Goal: Task Accomplishment & Management: Manage account settings

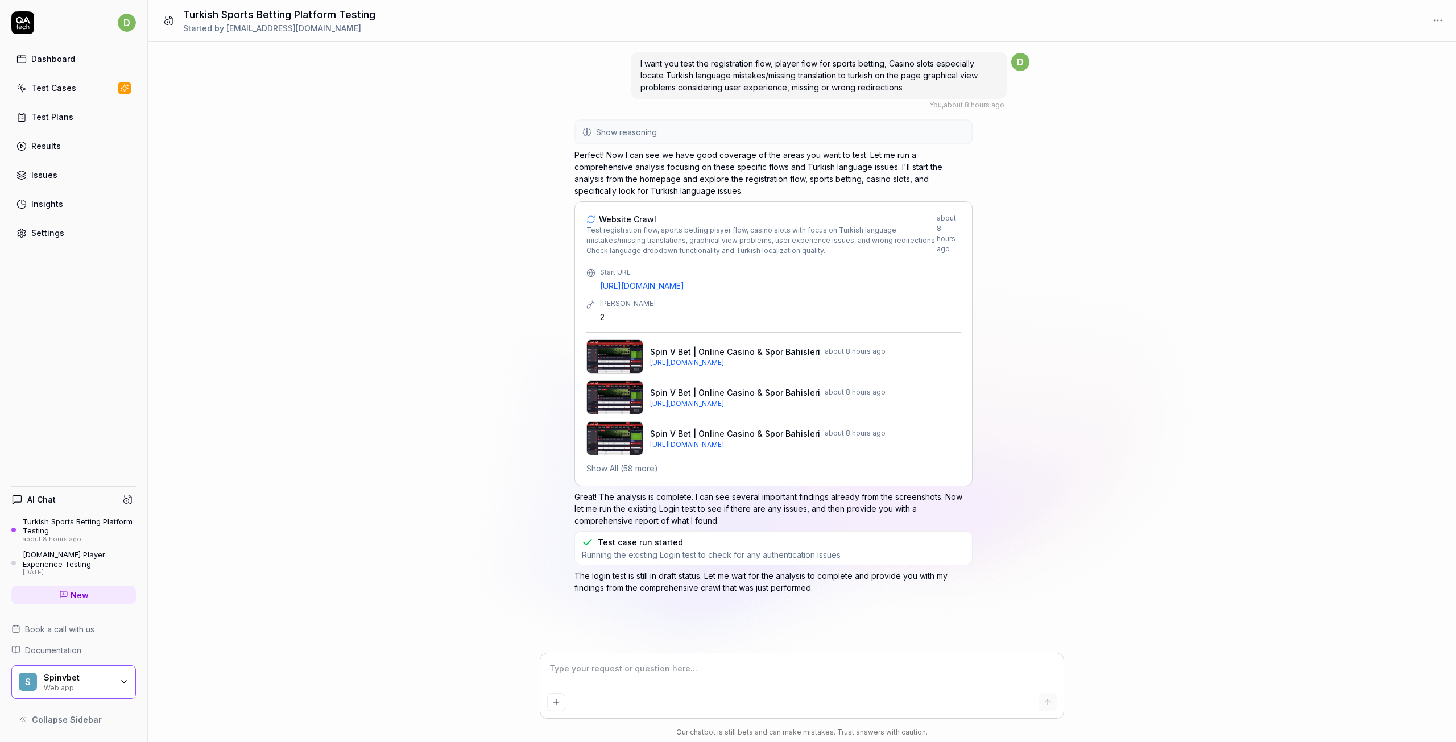
type textarea "*"
click at [697, 508] on p "Great! The analysis is complete. I can see several important findings already f…" at bounding box center [773, 509] width 398 height 36
click at [643, 582] on p "The login test is still in draft status. Let me wait for the analysis to comple…" at bounding box center [773, 582] width 398 height 24
click at [69, 175] on link "Issues" at bounding box center [73, 175] width 125 height 22
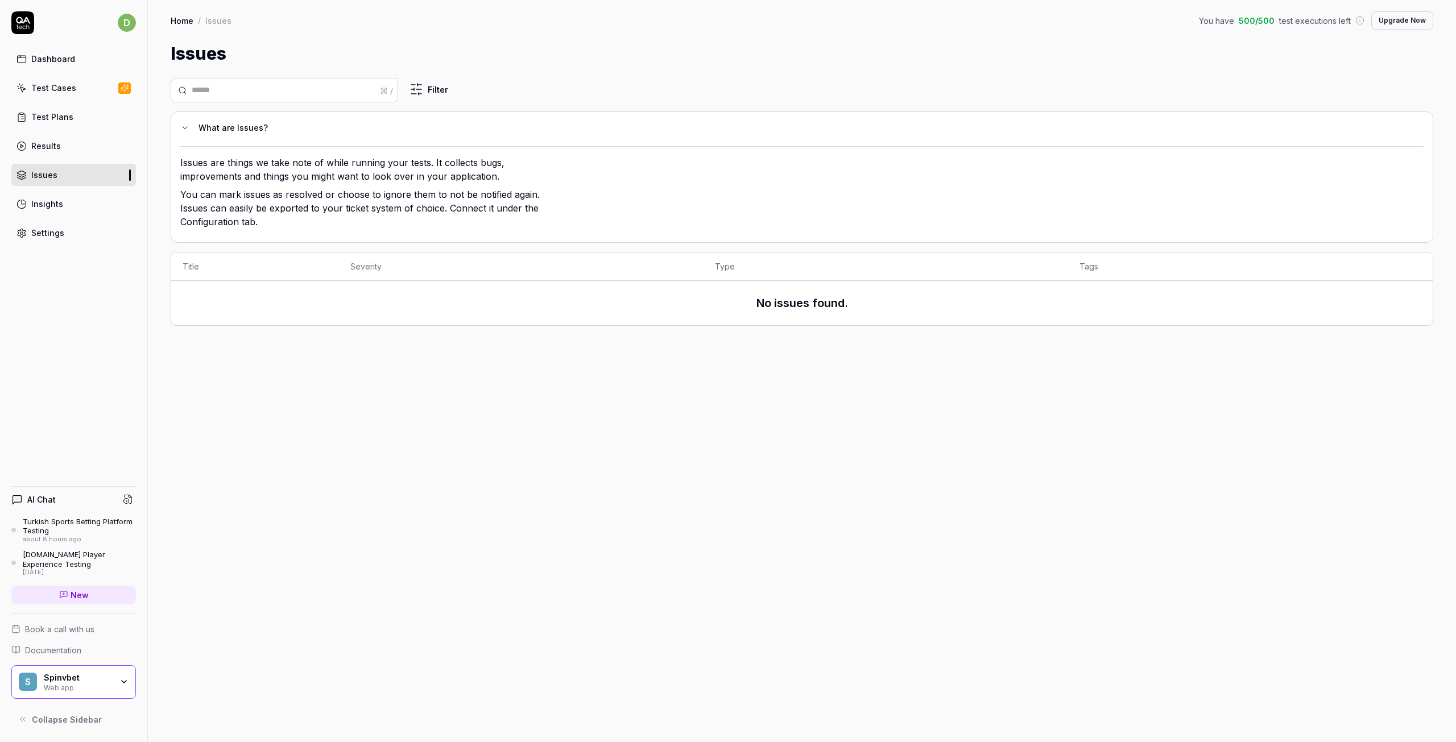
click at [39, 152] on link "Results" at bounding box center [73, 146] width 125 height 22
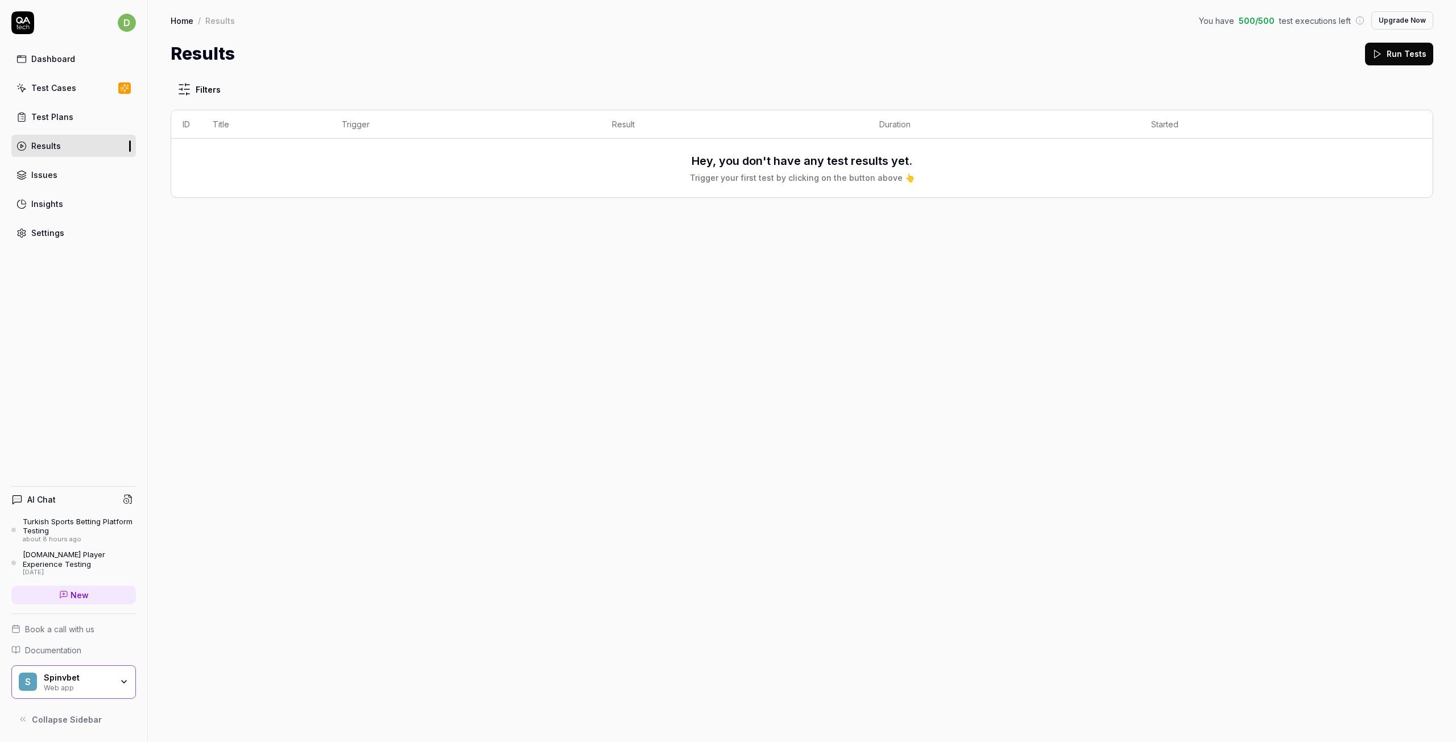
click at [55, 114] on div "Test Plans" at bounding box center [52, 117] width 42 height 12
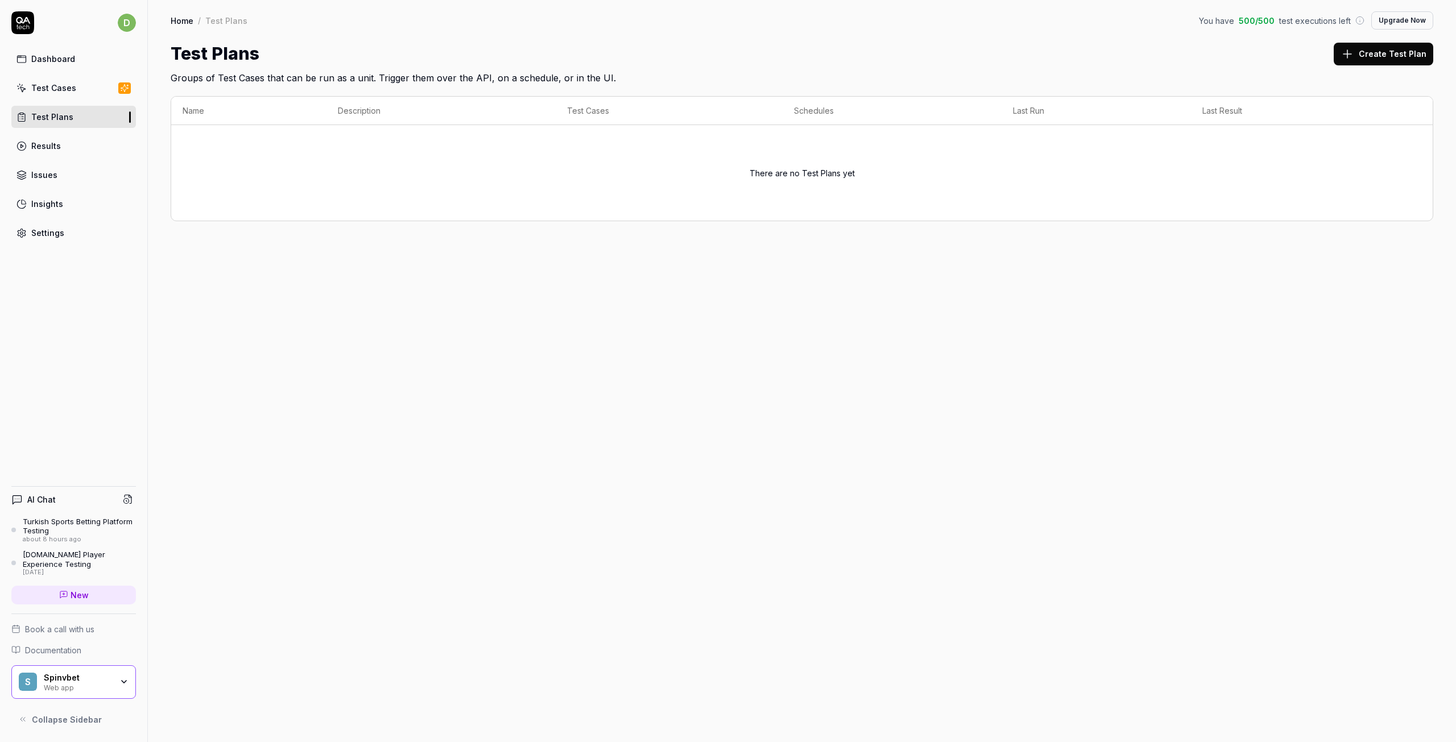
click at [86, 94] on link "Test Cases" at bounding box center [73, 88] width 125 height 22
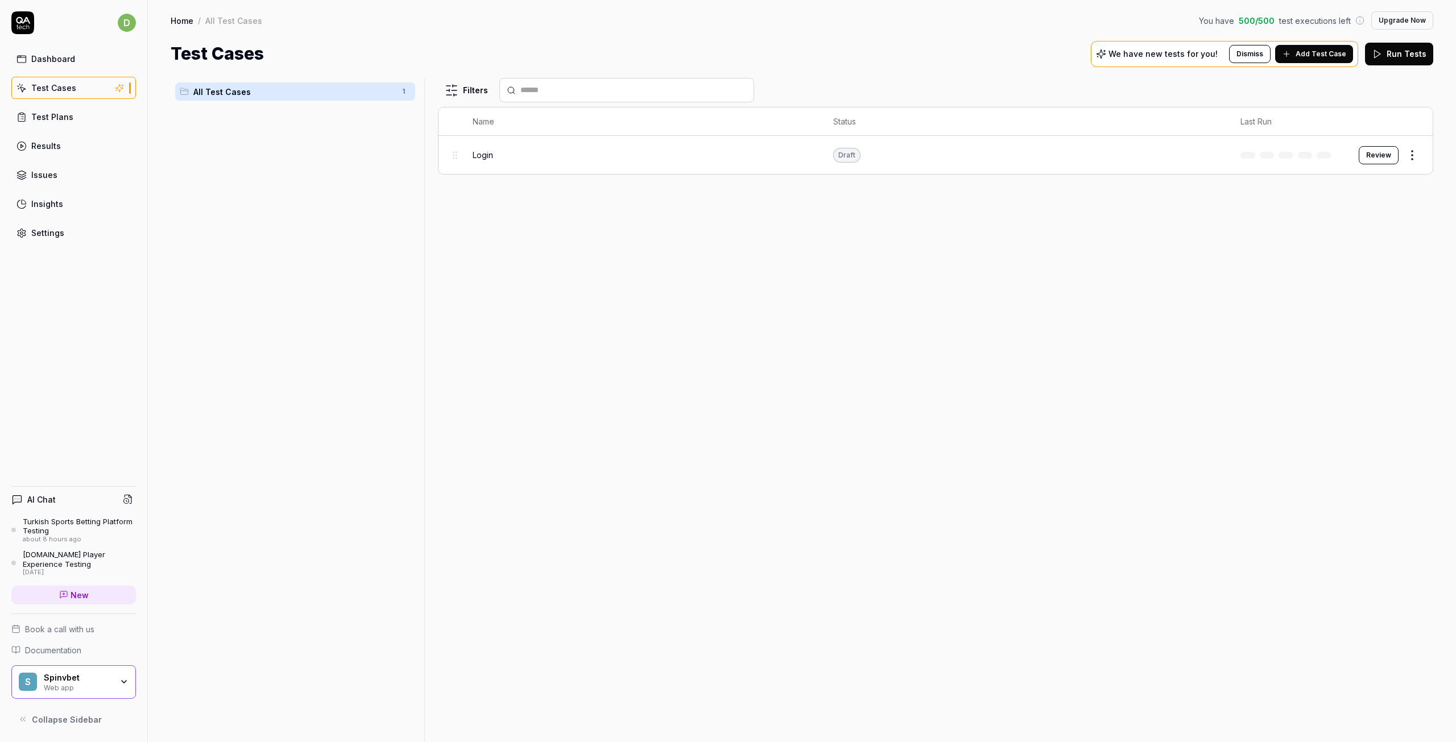
click at [494, 159] on div "Login" at bounding box center [642, 155] width 338 height 12
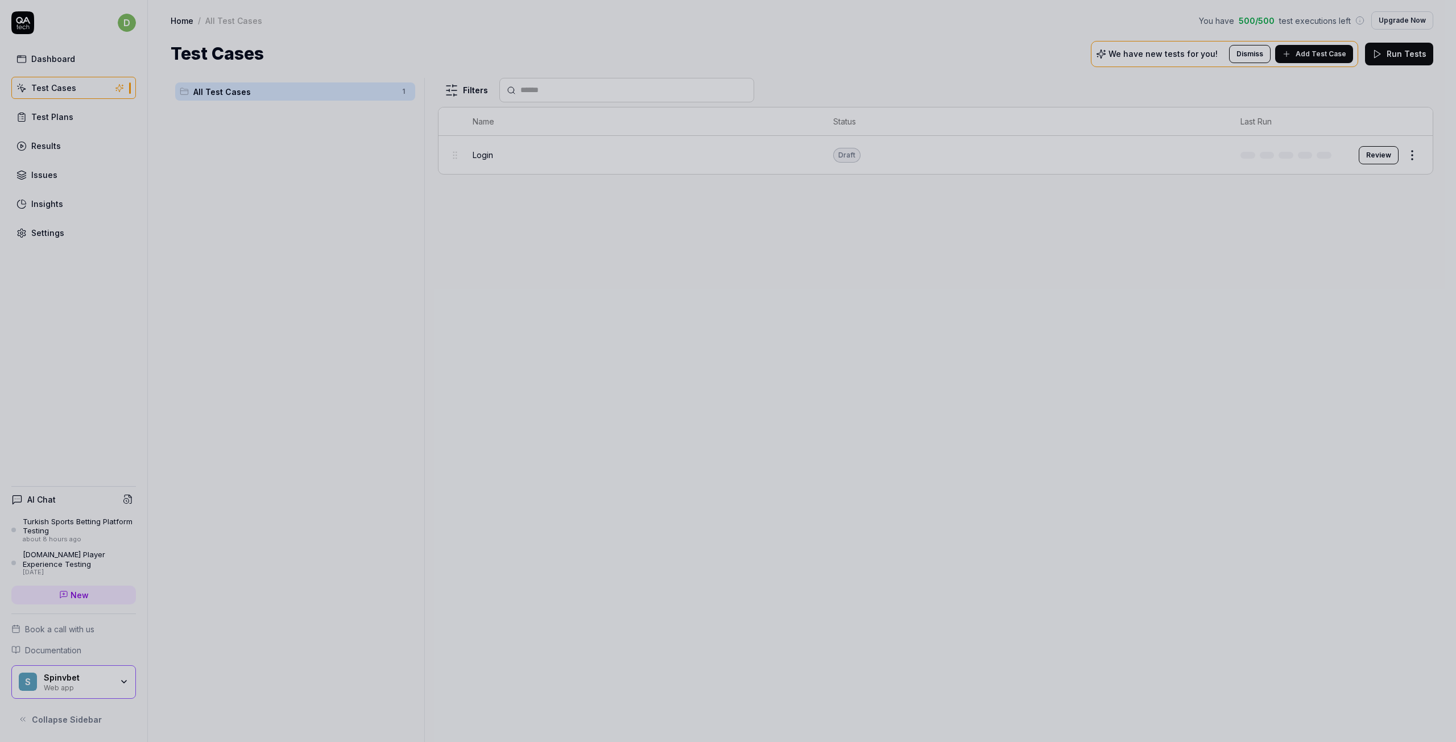
click at [454, 159] on div at bounding box center [728, 371] width 1456 height 742
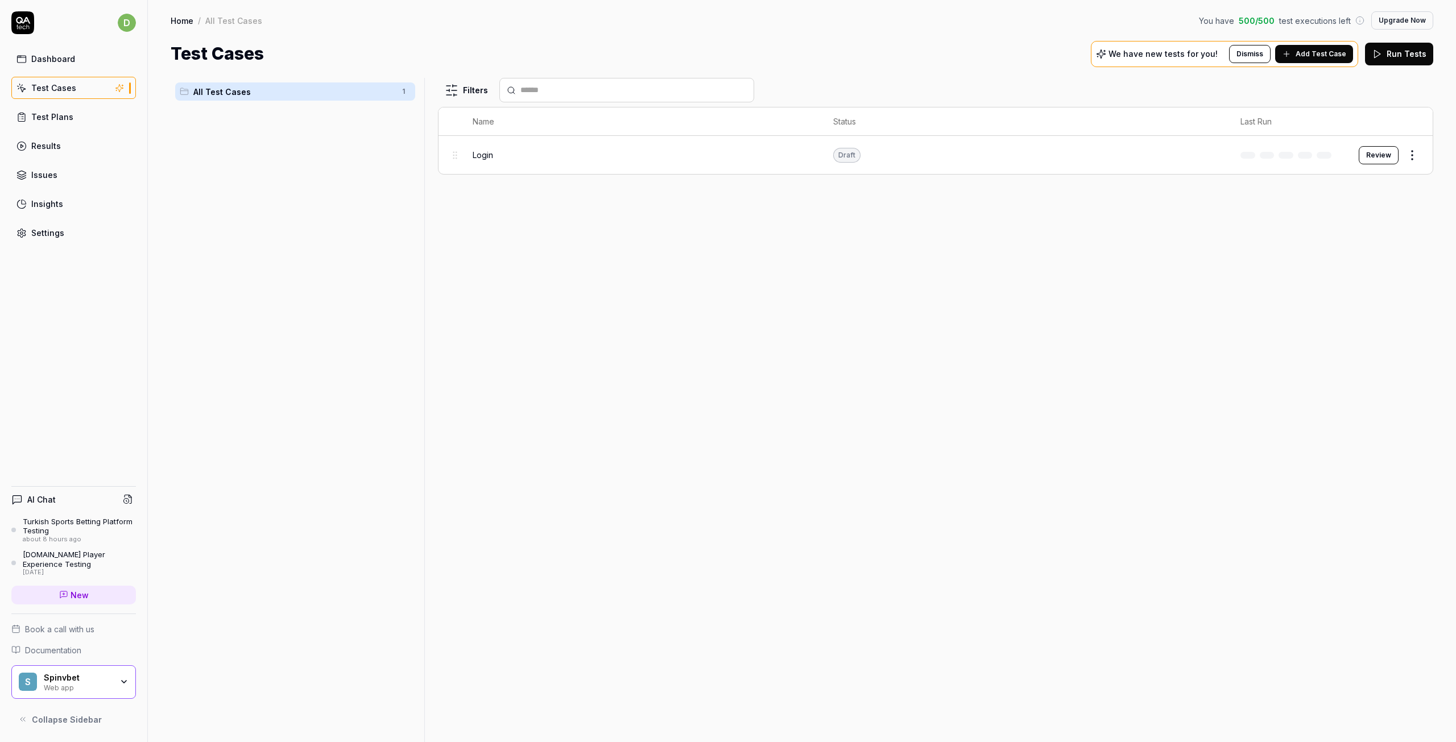
click at [523, 158] on div "Login" at bounding box center [642, 155] width 338 height 12
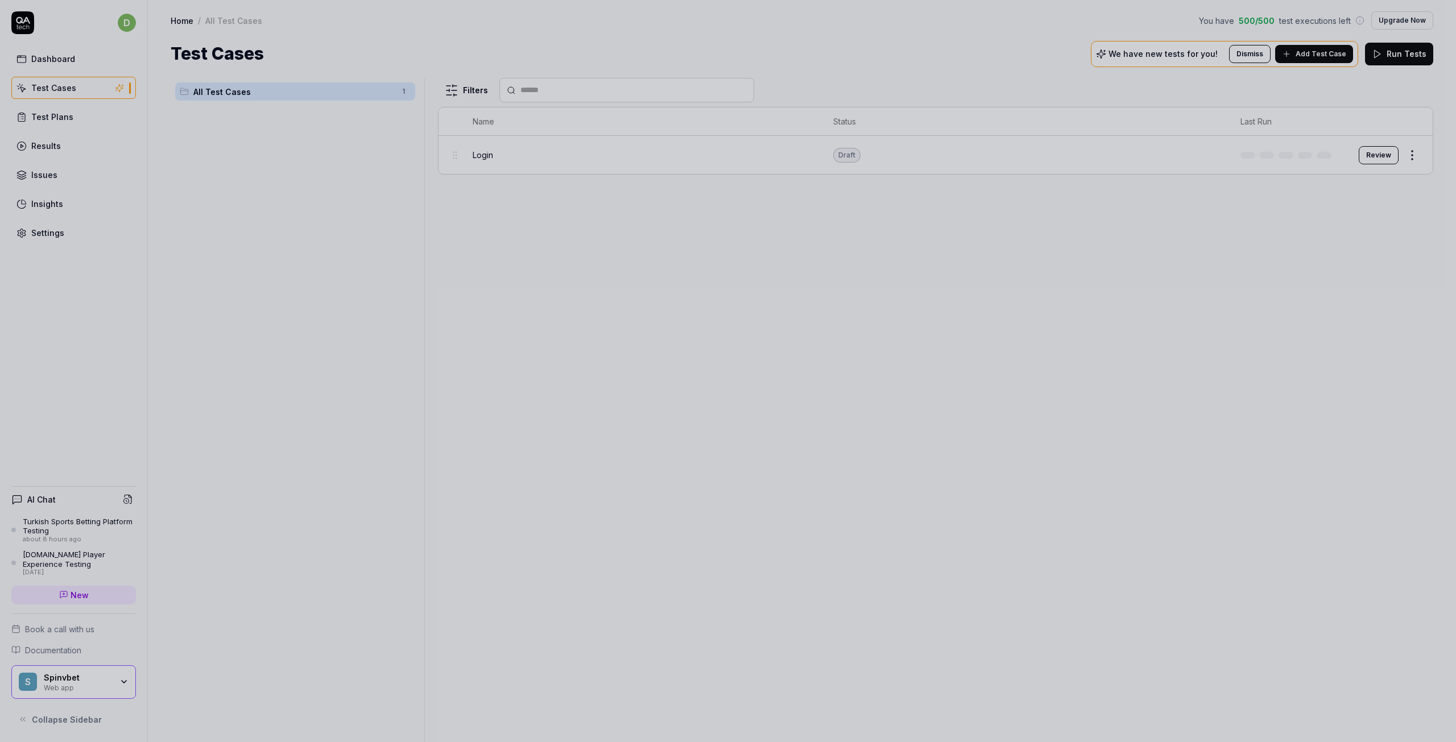
click at [496, 157] on div at bounding box center [728, 371] width 1456 height 742
click at [496, 157] on div "Login" at bounding box center [642, 155] width 338 height 12
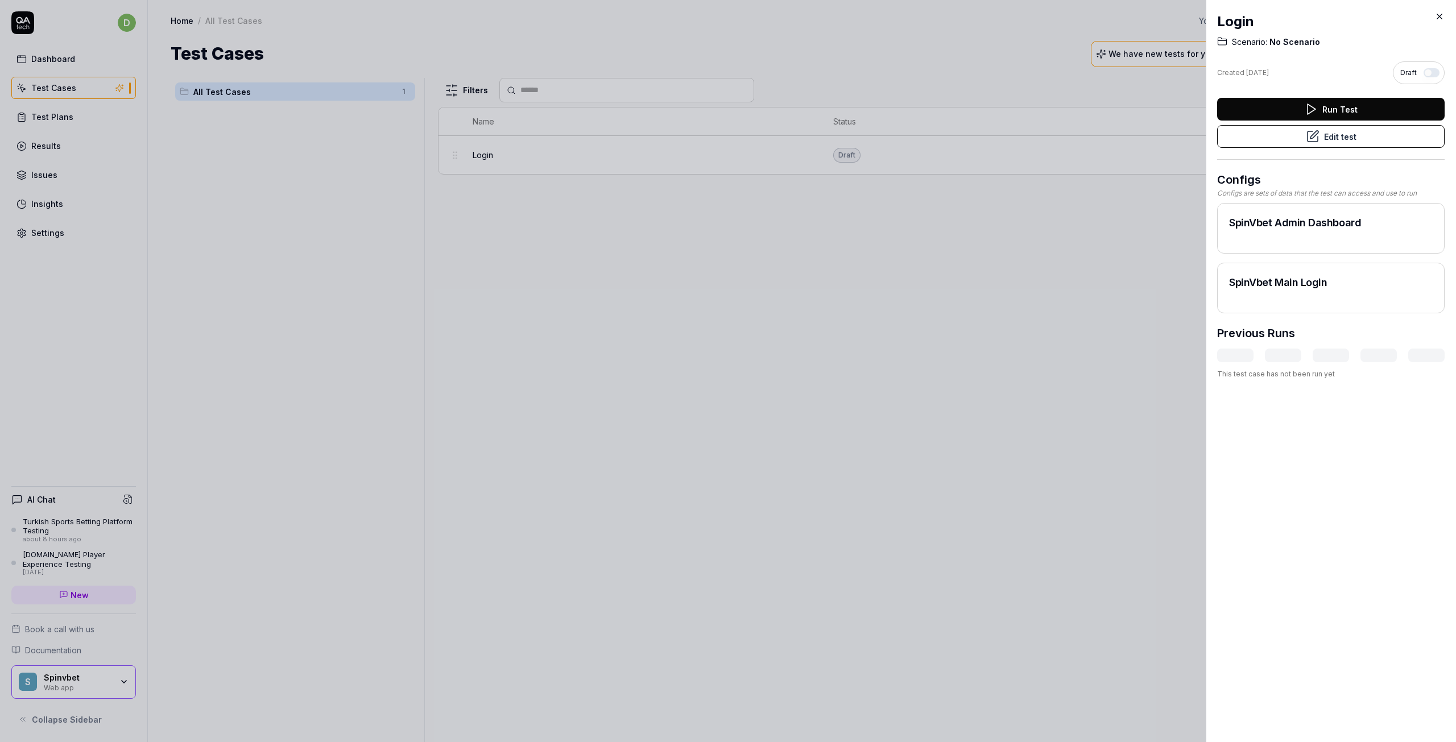
click at [1327, 226] on h2 "SpinVbet Admin Dashboard" at bounding box center [1331, 222] width 204 height 15
click at [1281, 222] on h2 "SpinVbet Admin Dashboard" at bounding box center [1331, 222] width 204 height 15
drag, startPoint x: 1248, startPoint y: 229, endPoint x: 1238, endPoint y: 228, distance: 9.7
click at [1243, 229] on h2 "SpinVbet Admin Dashboard" at bounding box center [1331, 222] width 204 height 15
click at [1225, 228] on div "SpinVbet Admin Dashboard" at bounding box center [1331, 228] width 228 height 51
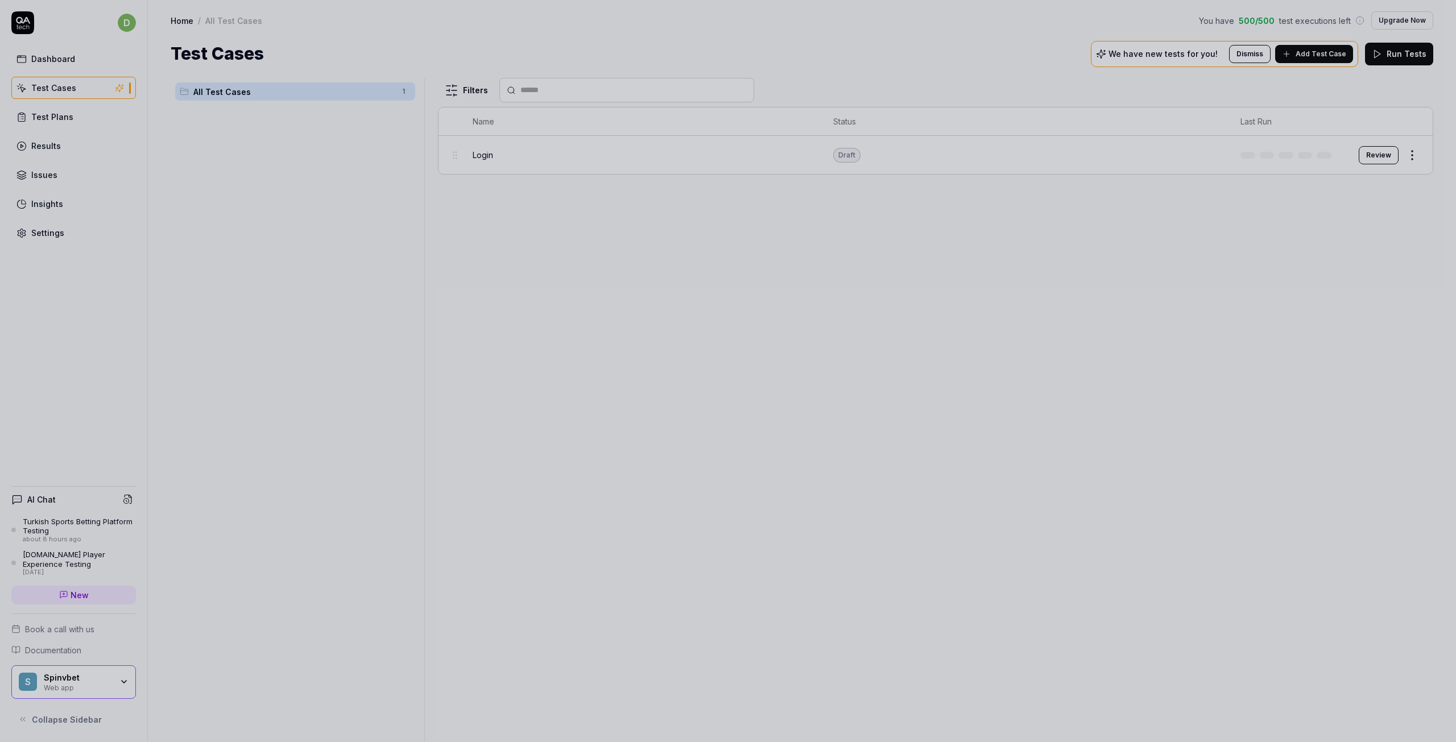
click at [64, 679] on div at bounding box center [728, 371] width 1456 height 742
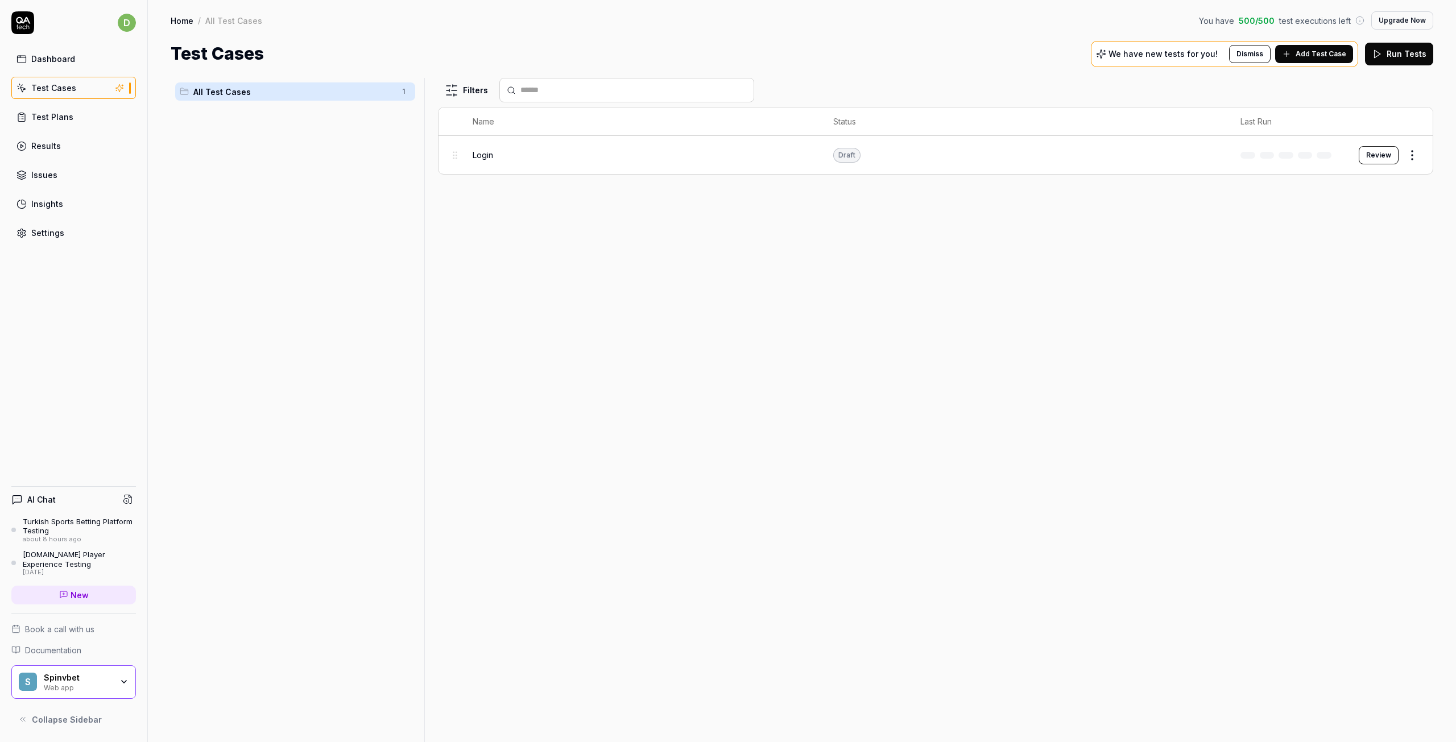
click at [58, 650] on span "Documentation" at bounding box center [53, 650] width 56 height 12
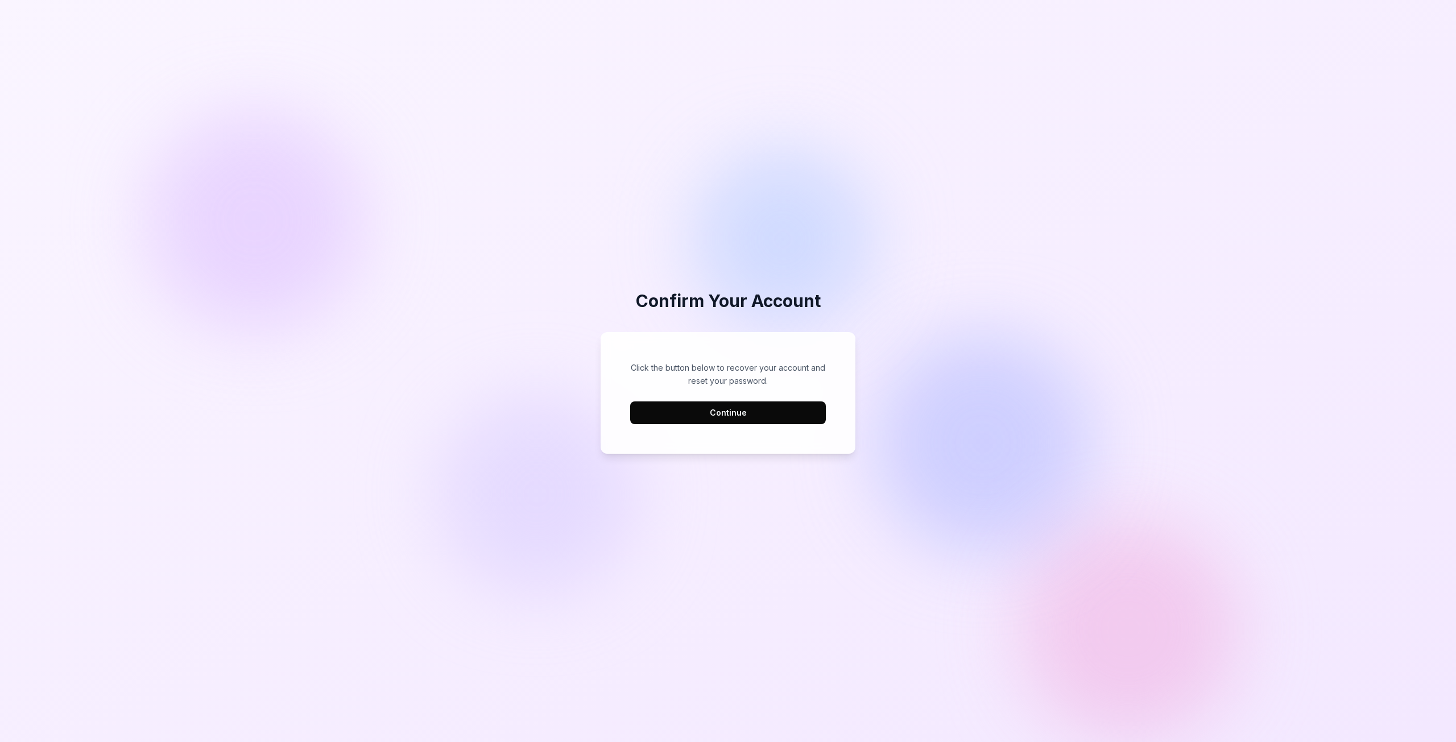
click at [723, 412] on button "Continue" at bounding box center [728, 413] width 196 height 23
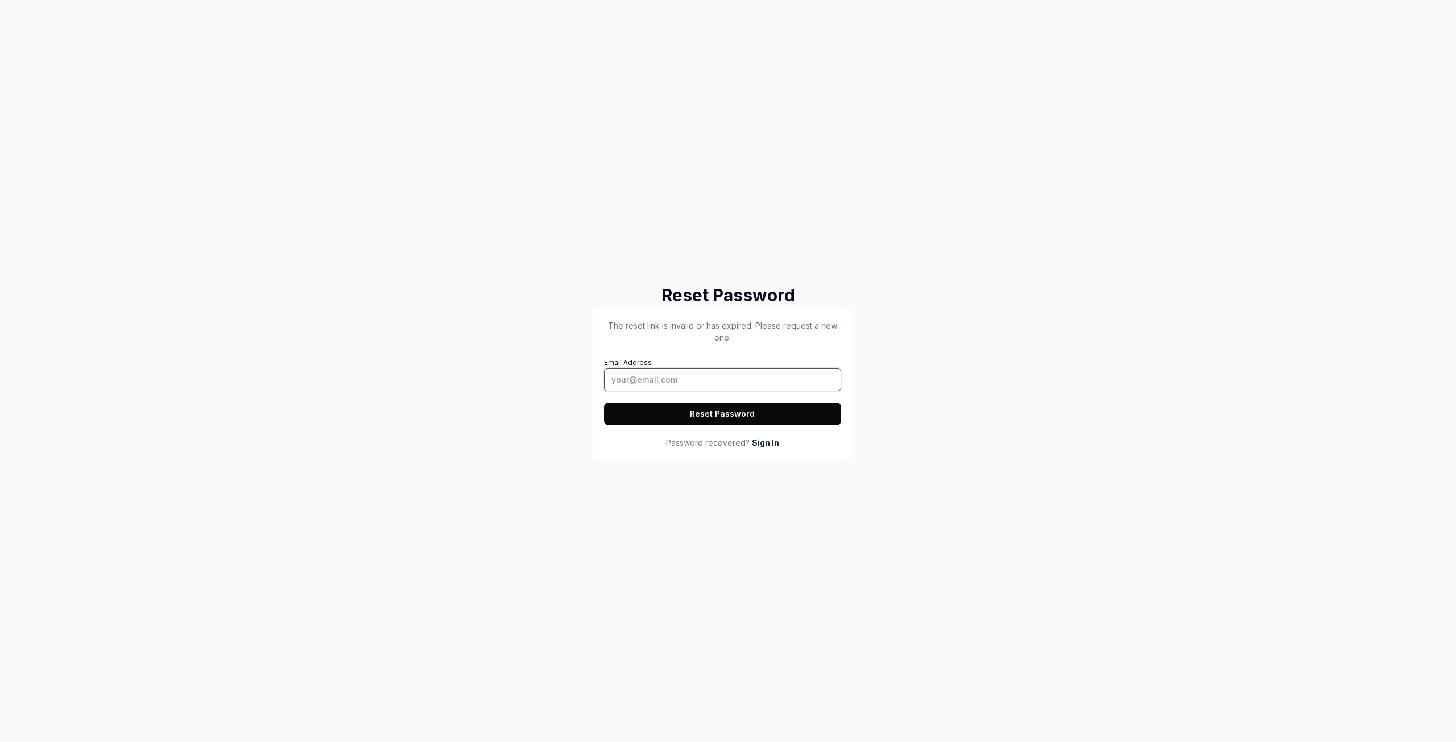
click at [694, 383] on input "Email Address" at bounding box center [722, 380] width 237 height 23
type input "1qaz2WSX3edc?!"
drag, startPoint x: 700, startPoint y: 382, endPoint x: 577, endPoint y: 370, distance: 123.4
click at [577, 370] on div "Reset Password The reset link is invalid or has expired. Please request a new o…" at bounding box center [728, 371] width 1456 height 742
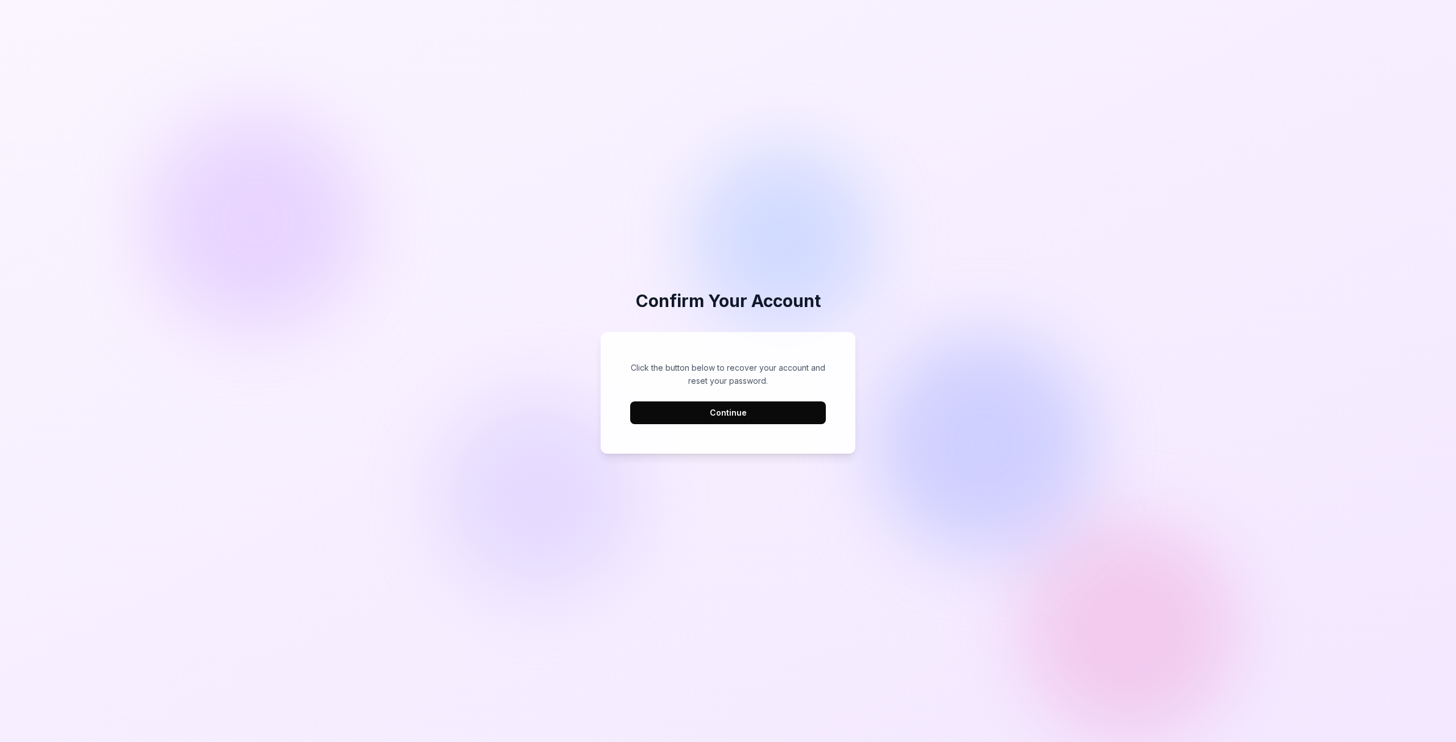
click at [734, 412] on button "Continue" at bounding box center [728, 413] width 196 height 23
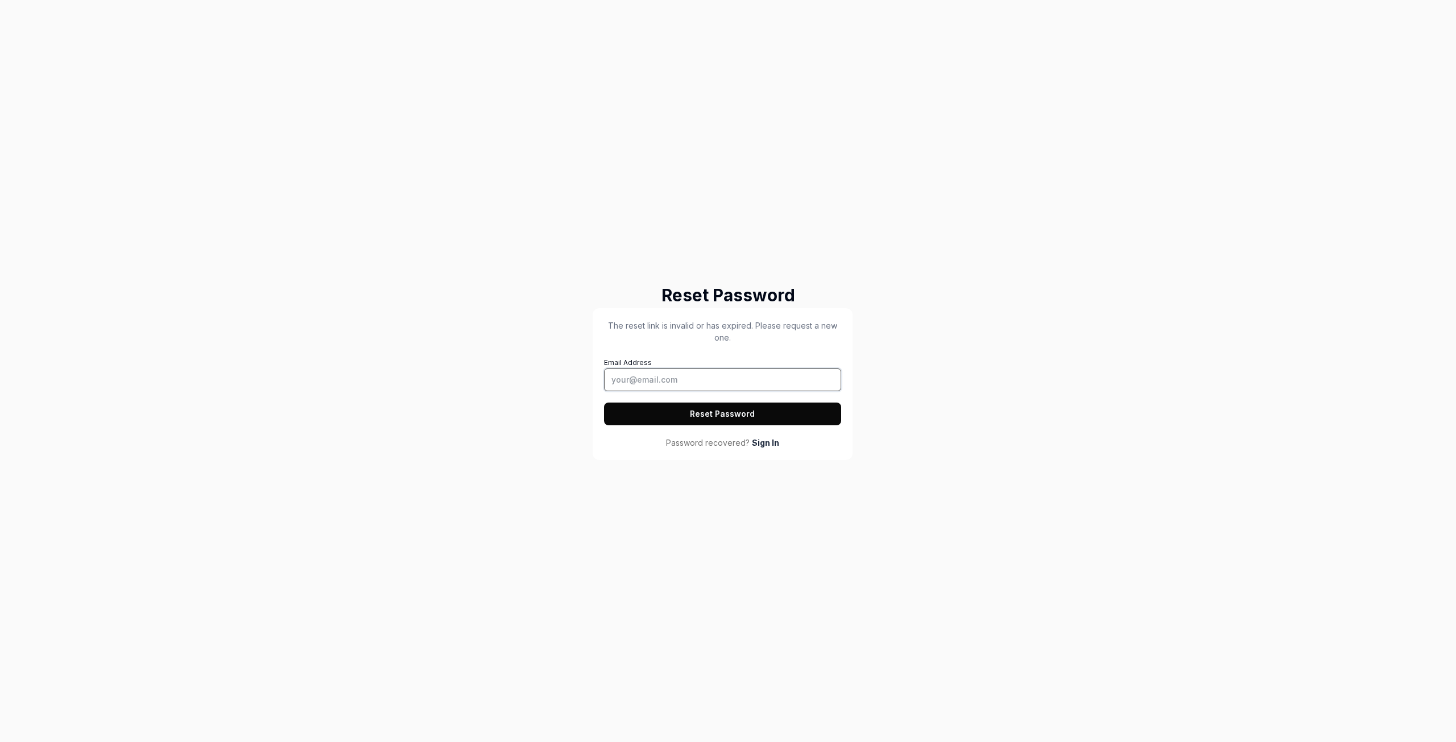
click at [716, 380] on input "Email Address" at bounding box center [722, 380] width 237 height 23
drag, startPoint x: 637, startPoint y: 377, endPoint x: 585, endPoint y: 374, distance: 52.4
click at [585, 374] on div "Reset Password The reset link is invalid or has expired. Please request a new o…" at bounding box center [728, 371] width 1456 height 742
type input "dervis.gurtekin@keeponwin.com"
click at [604, 403] on button "Reset Password" at bounding box center [722, 414] width 237 height 23
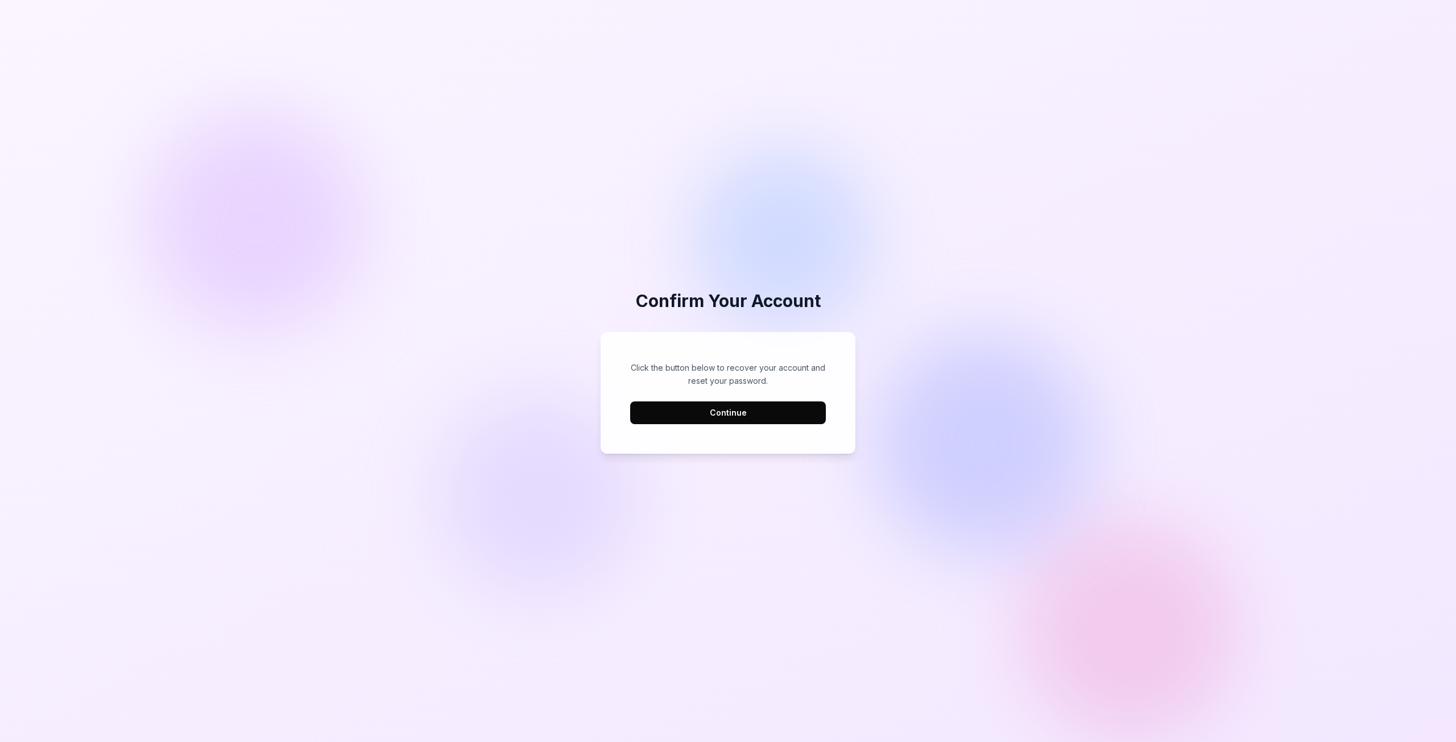
click at [730, 420] on button "Continue" at bounding box center [728, 413] width 196 height 23
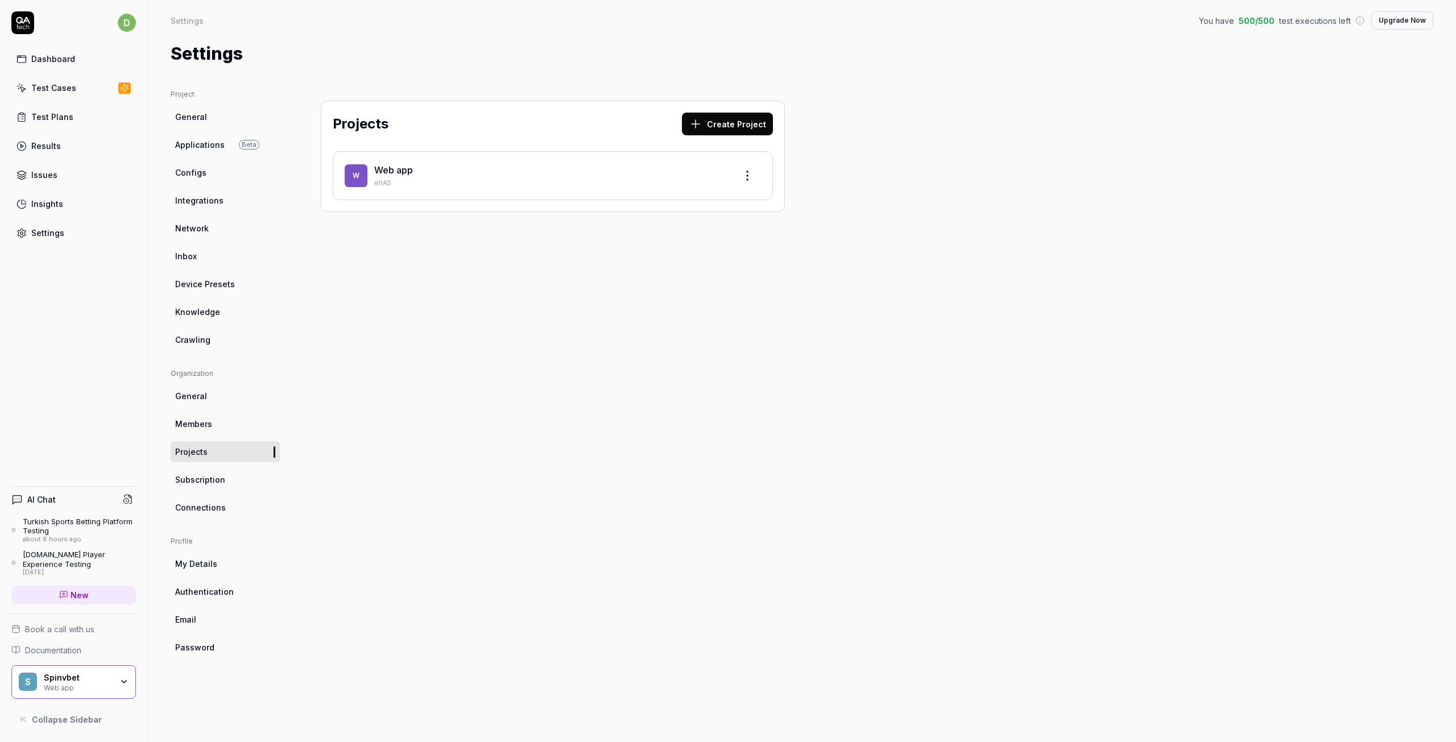
click at [199, 638] on link "Password" at bounding box center [225, 647] width 109 height 21
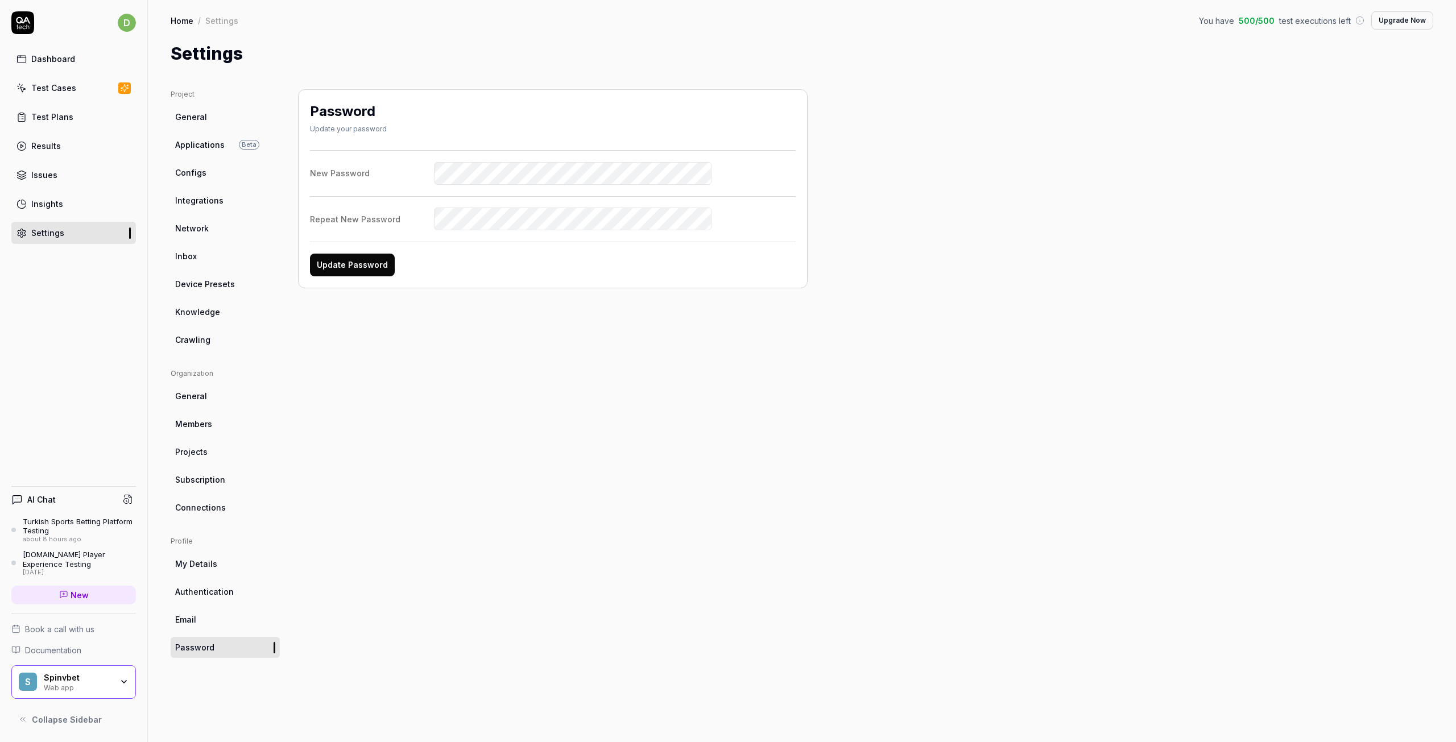
click at [360, 262] on button "Update Password" at bounding box center [352, 265] width 85 height 23
click at [351, 263] on button "Update Password" at bounding box center [352, 265] width 85 height 23
click at [349, 174] on label "New Password" at bounding box center [553, 173] width 486 height 23
click at [363, 152] on div "New Password Repeat New Password Passwords do not match. Make sure you're using…" at bounding box center [553, 218] width 486 height 137
click at [461, 262] on div "New Password Repeat New Password Passwords do not match. Make sure you're using…" at bounding box center [553, 218] width 486 height 137
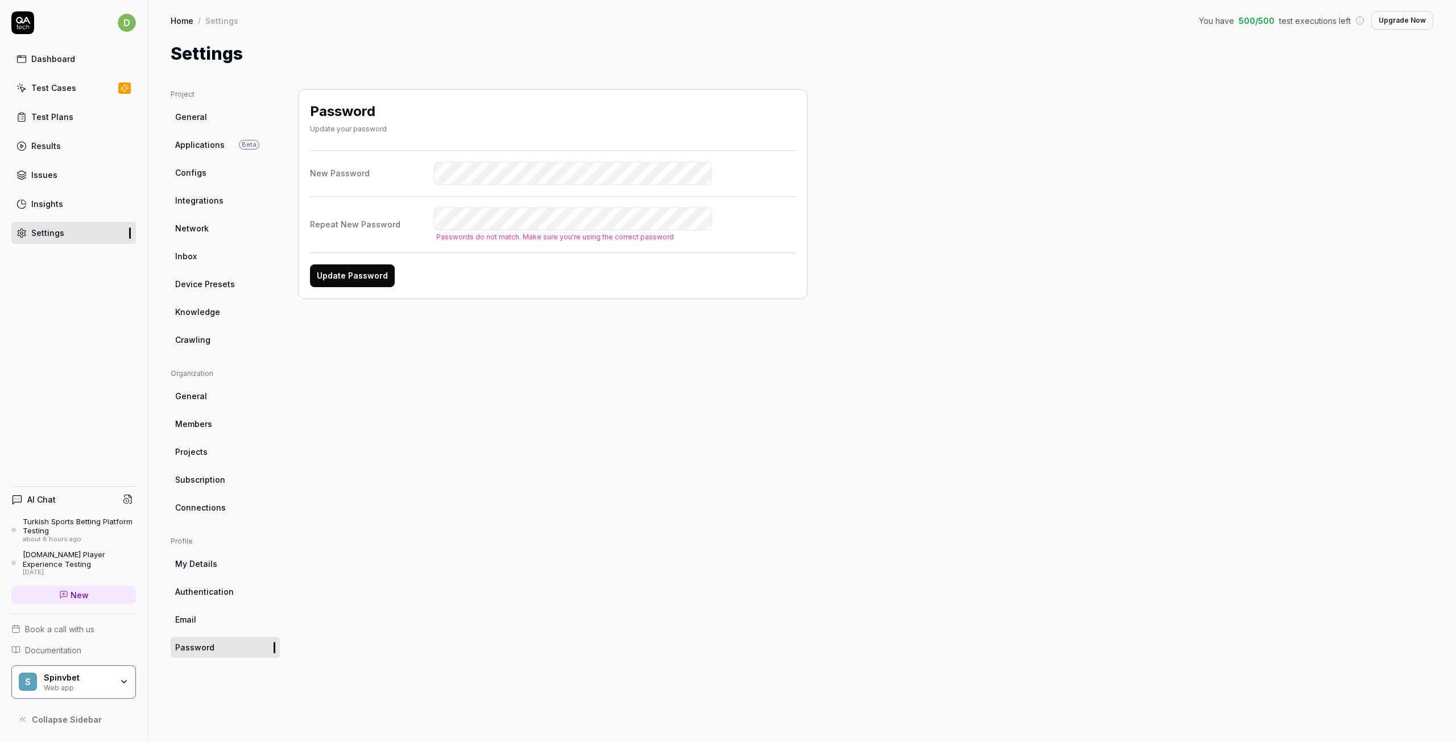
click at [361, 271] on button "Update Password" at bounding box center [352, 275] width 85 height 23
click at [315, 214] on label "Repeat New Password" at bounding box center [553, 219] width 486 height 23
click at [342, 263] on button "Update Password" at bounding box center [352, 265] width 85 height 23
click at [384, 168] on label "New Password" at bounding box center [553, 173] width 486 height 23
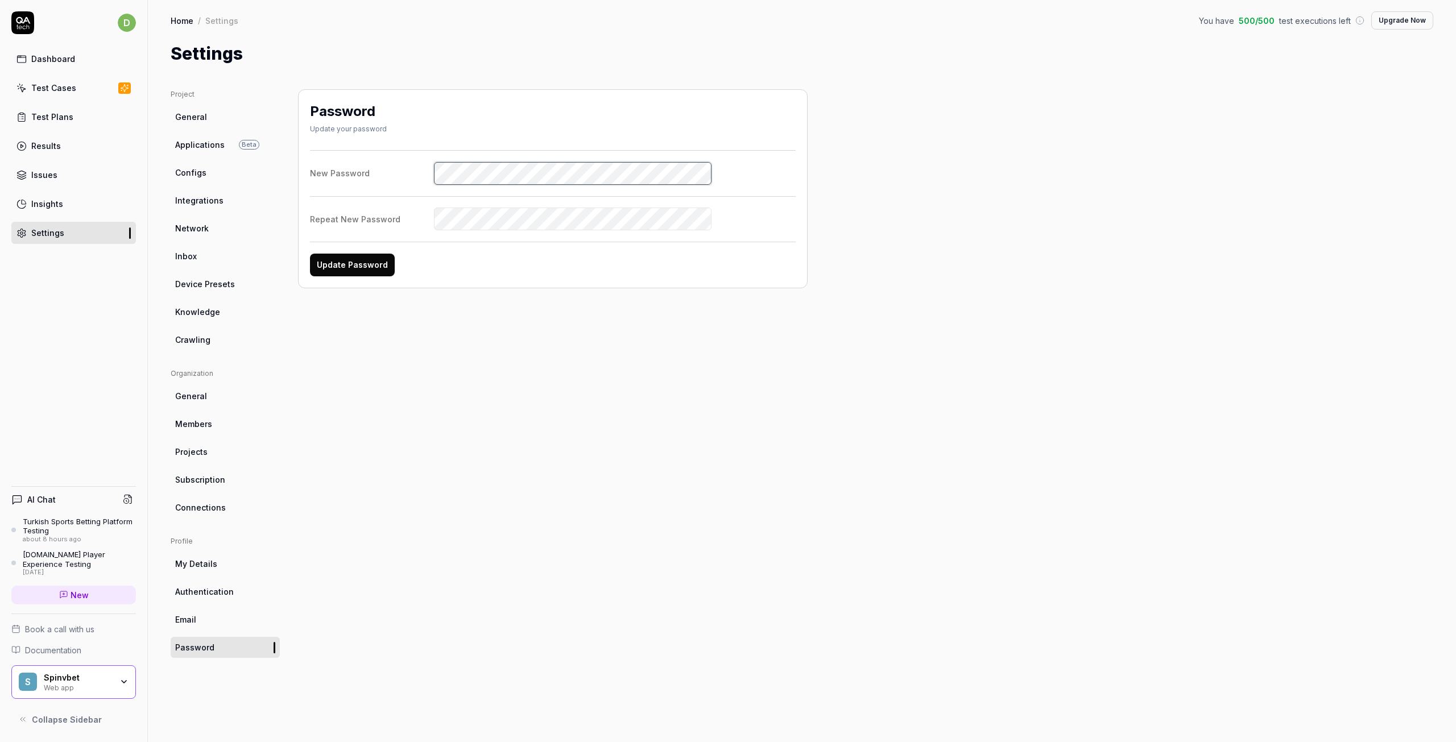
click at [367, 166] on label "New Password" at bounding box center [553, 173] width 486 height 23
click at [351, 267] on button "Update Password" at bounding box center [352, 265] width 85 height 23
click at [396, 171] on label "New Password" at bounding box center [553, 173] width 486 height 23
click at [310, 254] on button "Update Password" at bounding box center [352, 265] width 85 height 23
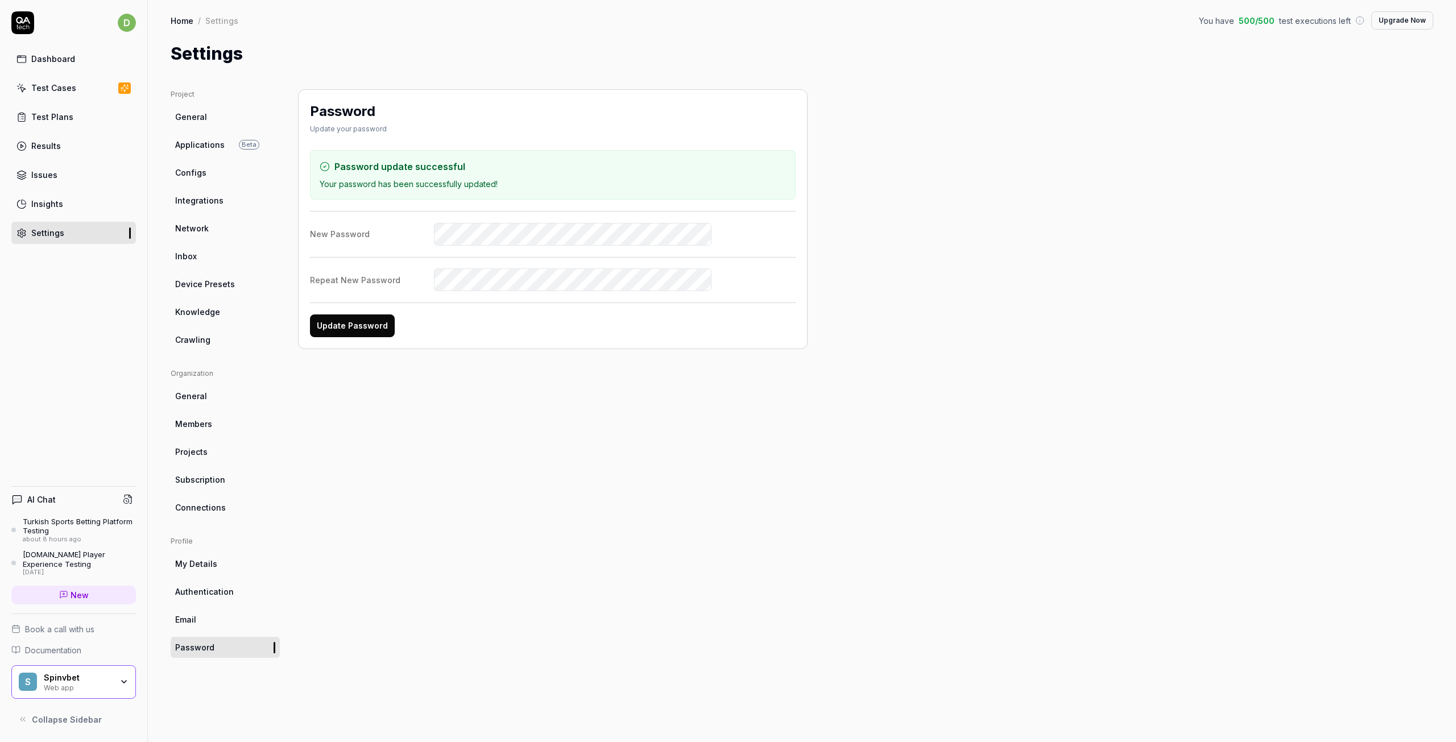
click at [68, 676] on div "Spinvbet" at bounding box center [78, 678] width 68 height 10
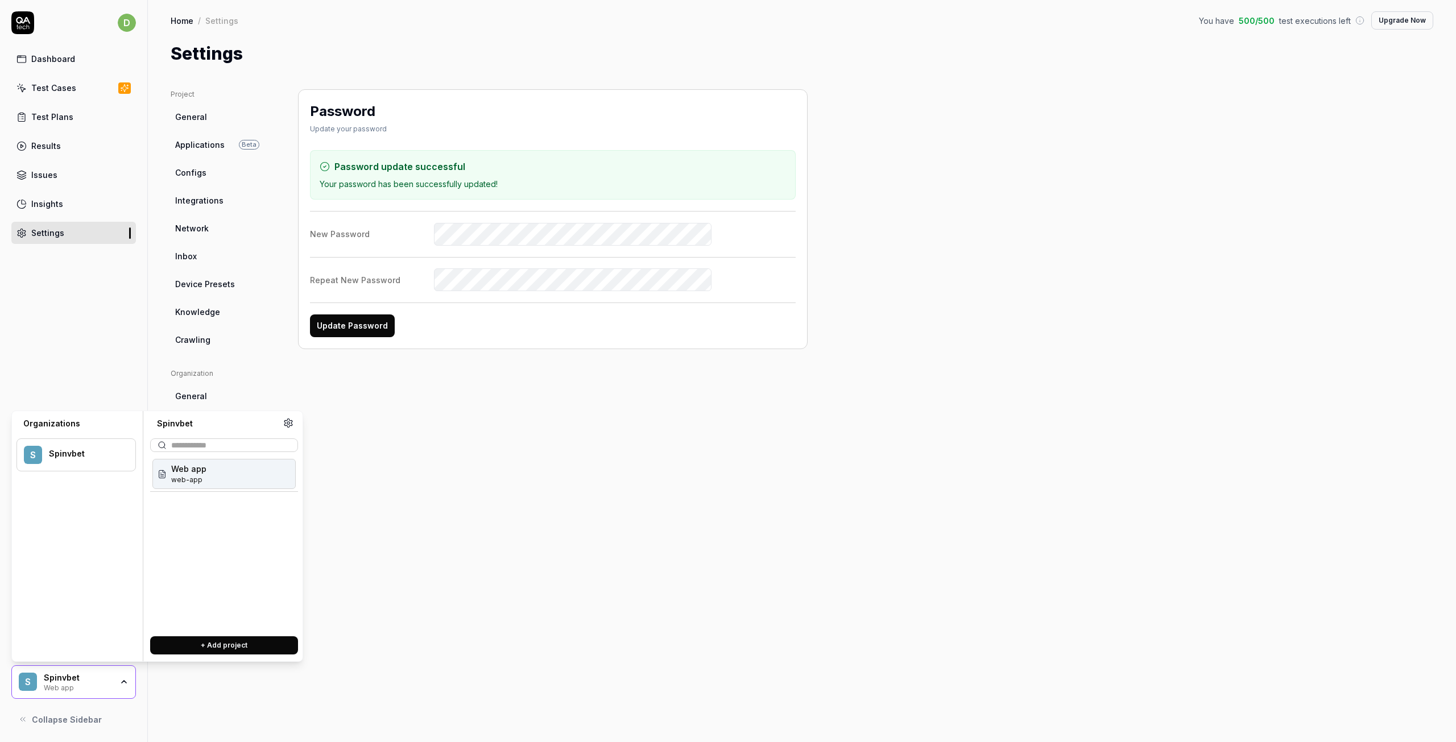
click at [232, 473] on div "Web app web-app" at bounding box center [223, 474] width 143 height 30
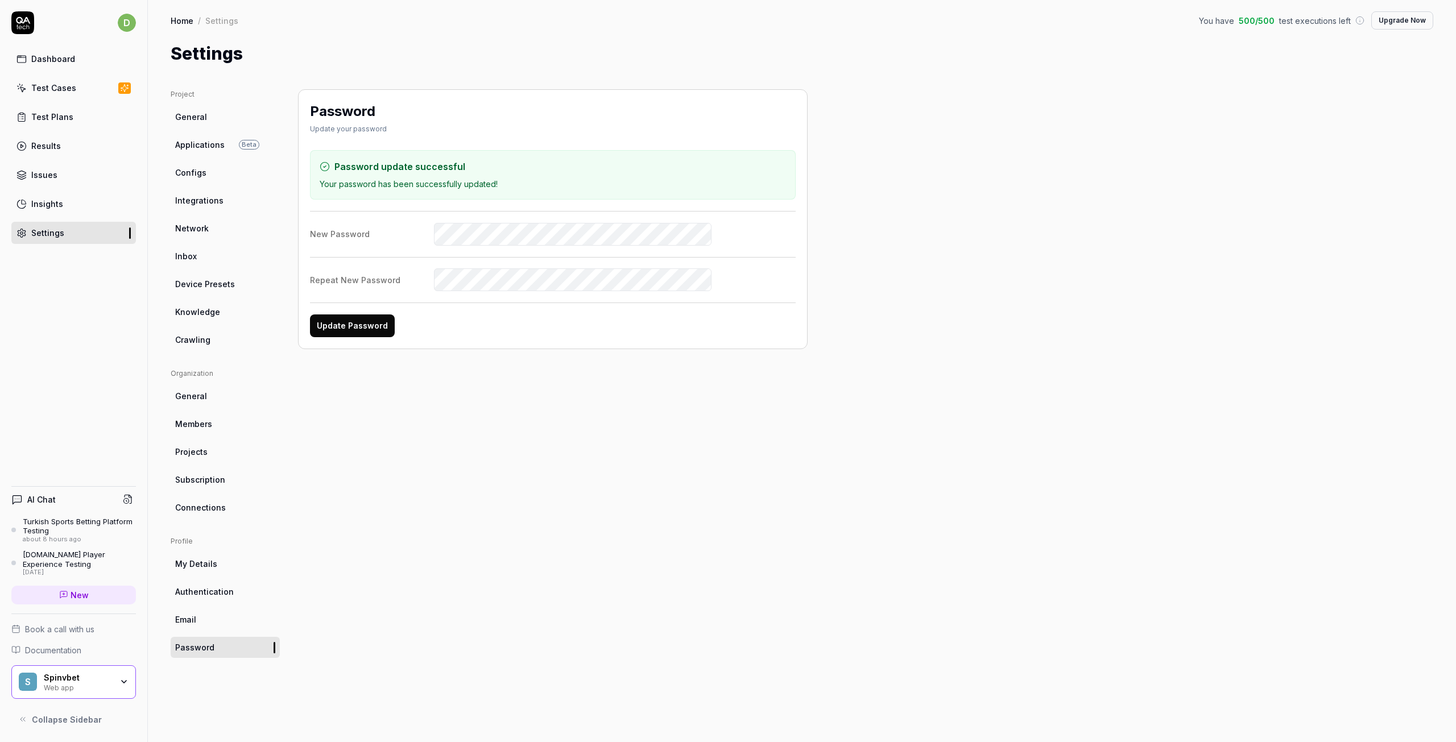
click at [197, 109] on link "General" at bounding box center [225, 116] width 109 height 21
